Goal: Task Accomplishment & Management: Use online tool/utility

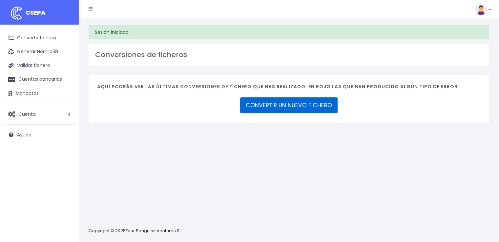
click at [280, 109] on link "CONVERTIR UN NUEVO FICHERO" at bounding box center [288, 105] width 97 height 16
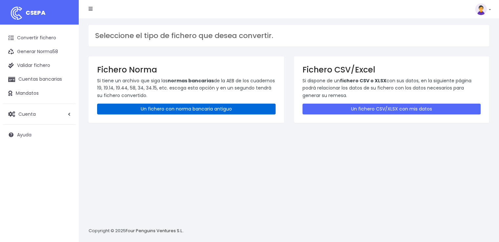
click at [199, 110] on link "Un fichero con norma bancaria antiguo" at bounding box center [186, 109] width 178 height 11
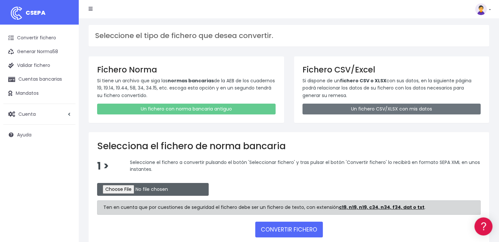
click at [131, 189] on input "file" at bounding box center [152, 189] width 111 height 13
type input "C:\fakepath\REMESA BK 01 10 2025.N19"
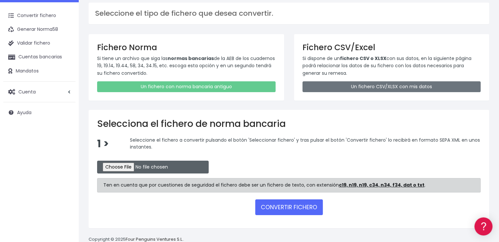
scroll to position [36, 0]
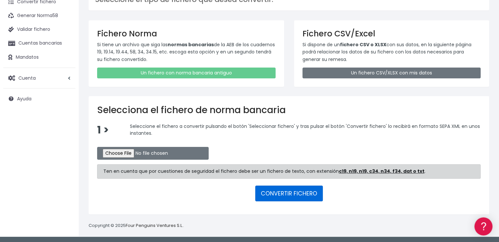
click at [292, 191] on button "CONVERTIR FICHERO" at bounding box center [289, 194] width 68 height 16
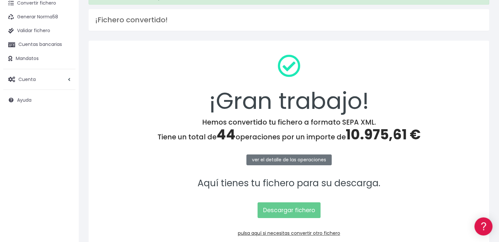
scroll to position [71, 0]
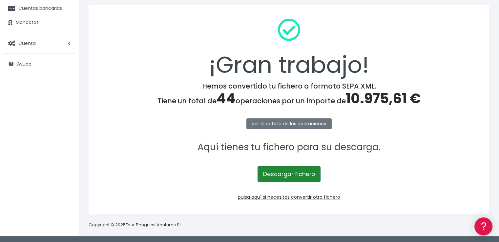
click at [307, 171] on link "Descargar fichero" at bounding box center [288, 174] width 63 height 16
click at [291, 173] on link "Descargar fichero" at bounding box center [288, 174] width 63 height 16
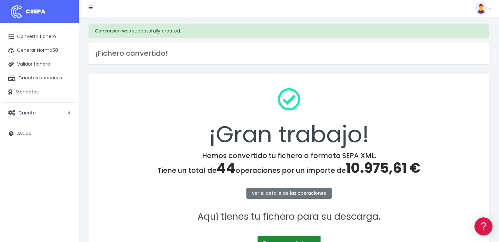
scroll to position [0, 0]
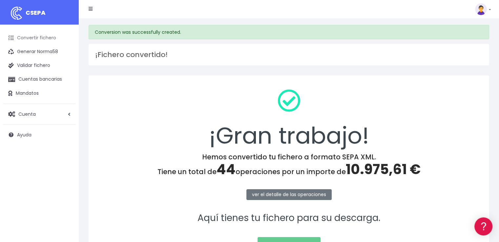
click at [30, 37] on link "Convertir fichero" at bounding box center [39, 38] width 72 height 14
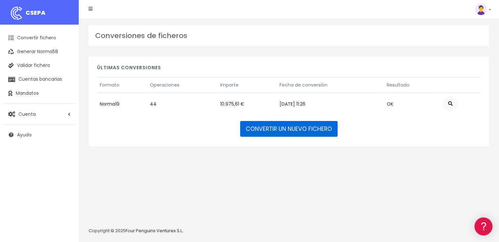
click at [288, 130] on link "CONVERTIR UN NUEVO FICHERO" at bounding box center [288, 129] width 97 height 16
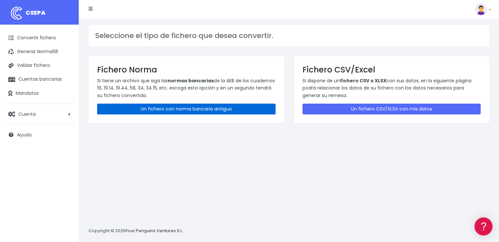
click at [210, 110] on link "Un fichero con norma bancaria antiguo" at bounding box center [186, 109] width 178 height 11
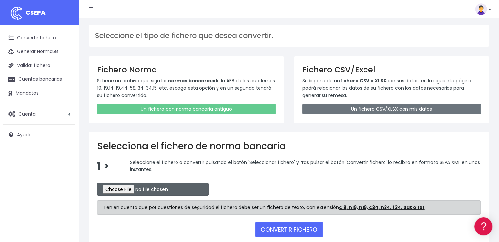
click at [144, 187] on input "file" at bounding box center [152, 189] width 111 height 13
type input "C:\fakepath\REMESA BS [DATE].N19"
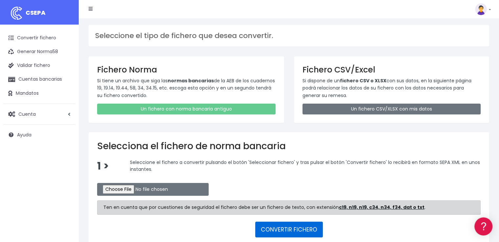
click at [295, 232] on button "CONVERTIR FICHERO" at bounding box center [289, 230] width 68 height 16
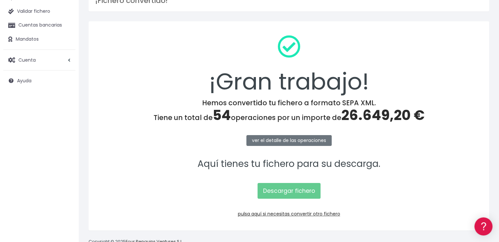
scroll to position [66, 0]
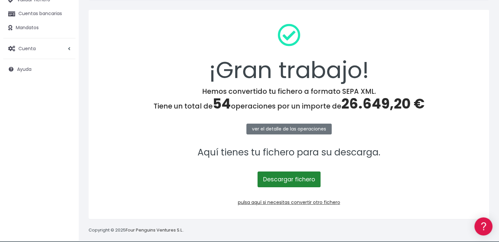
click at [286, 178] on link "Descargar fichero" at bounding box center [288, 179] width 63 height 16
click at [129, 181] on p "Descargar fichero" at bounding box center [288, 176] width 383 height 23
